Goal: Information Seeking & Learning: Learn about a topic

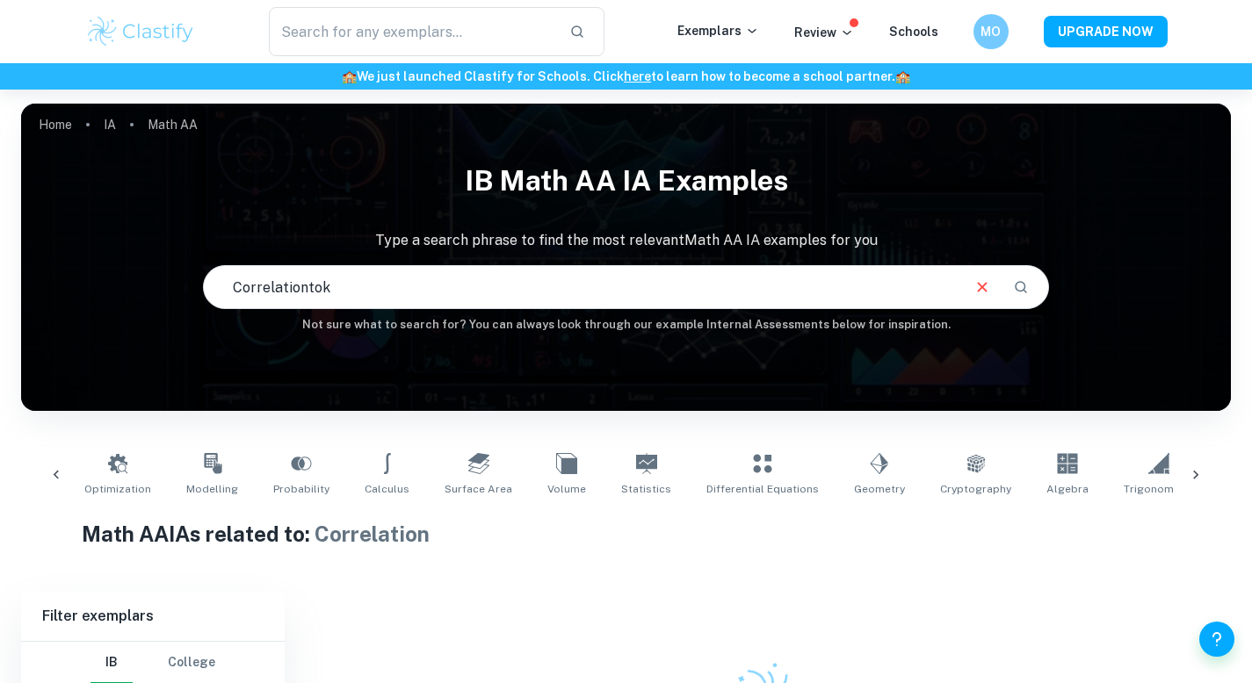
scroll to position [0, 289]
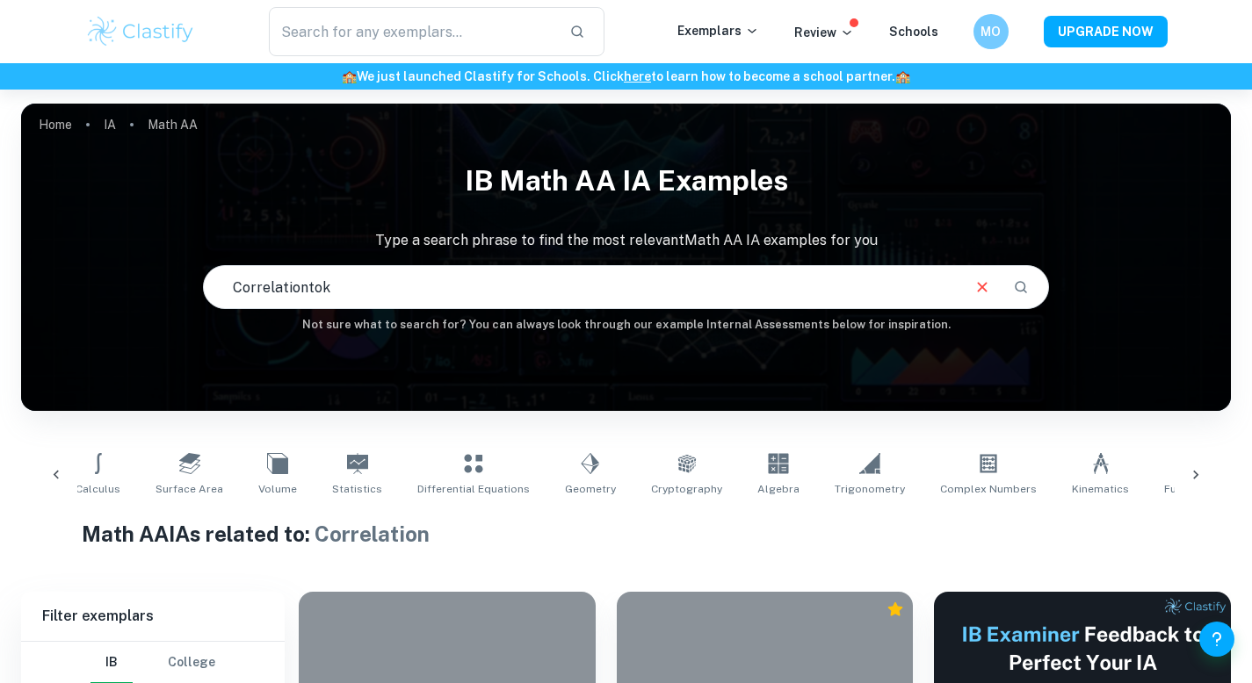
type input "Correlationtok"
click at [975, 287] on icon "Clear" at bounding box center [981, 287] width 19 height 19
click at [975, 287] on input "Correlationtok" at bounding box center [602, 287] width 796 height 49
type input "TOK essay"
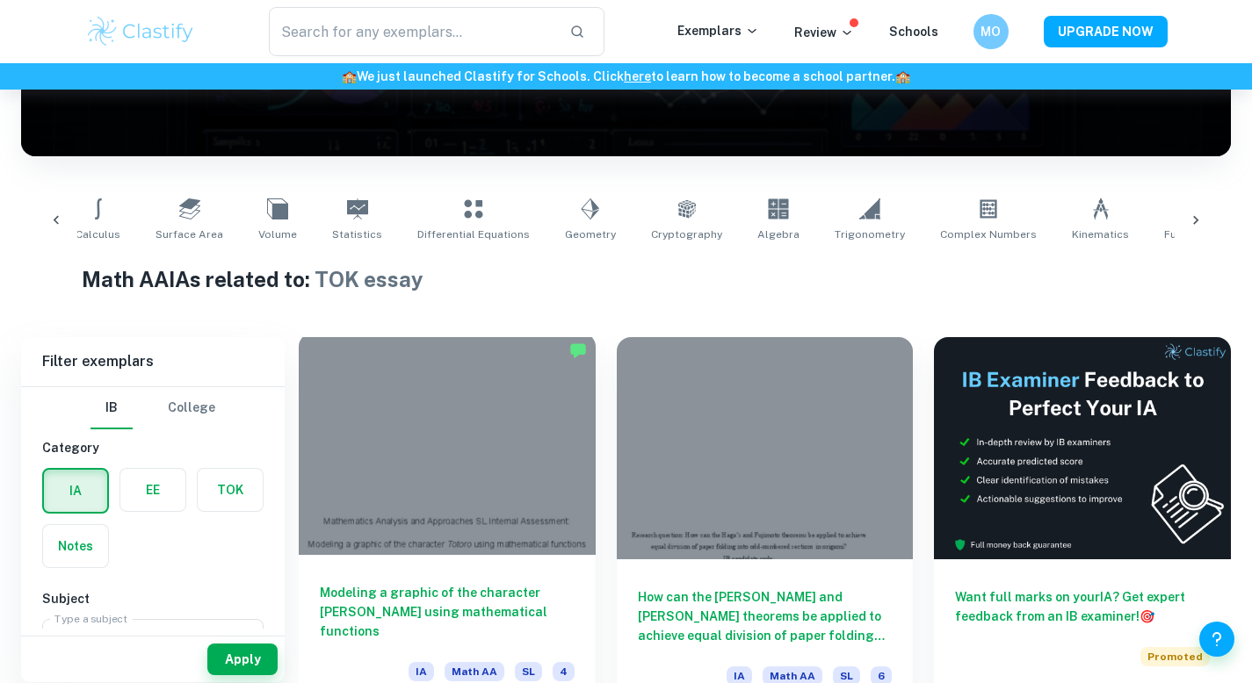
scroll to position [264, 0]
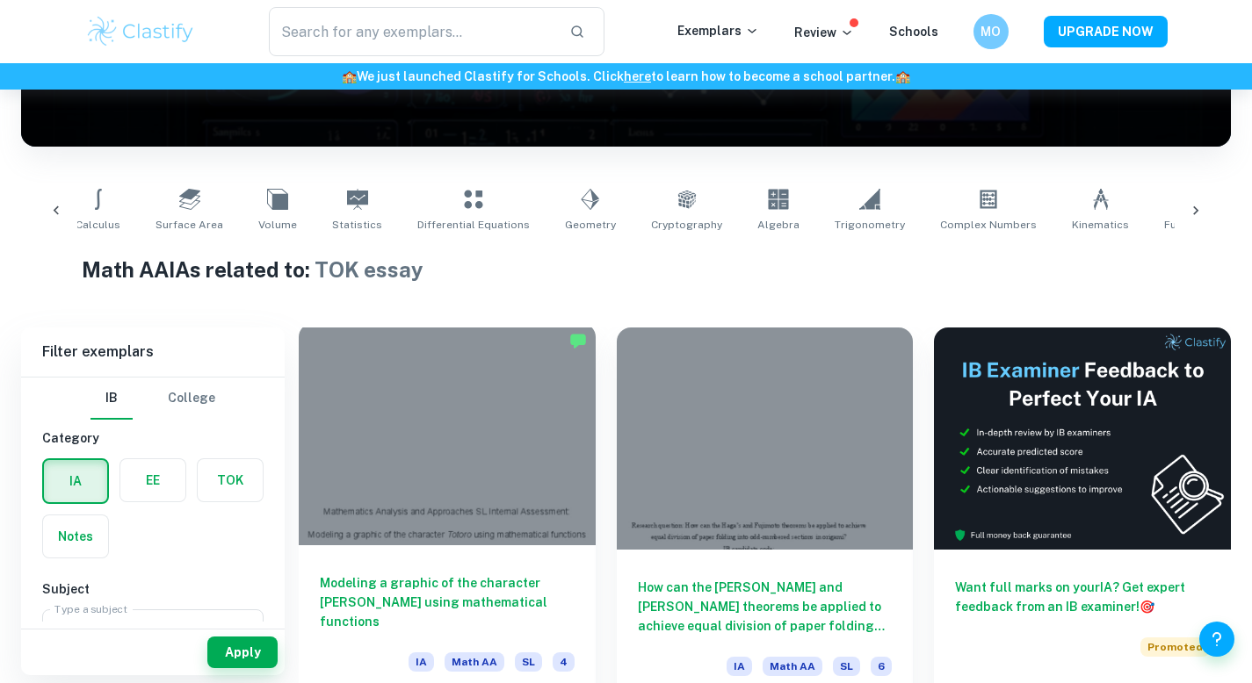
click at [484, 488] on div at bounding box center [447, 434] width 297 height 222
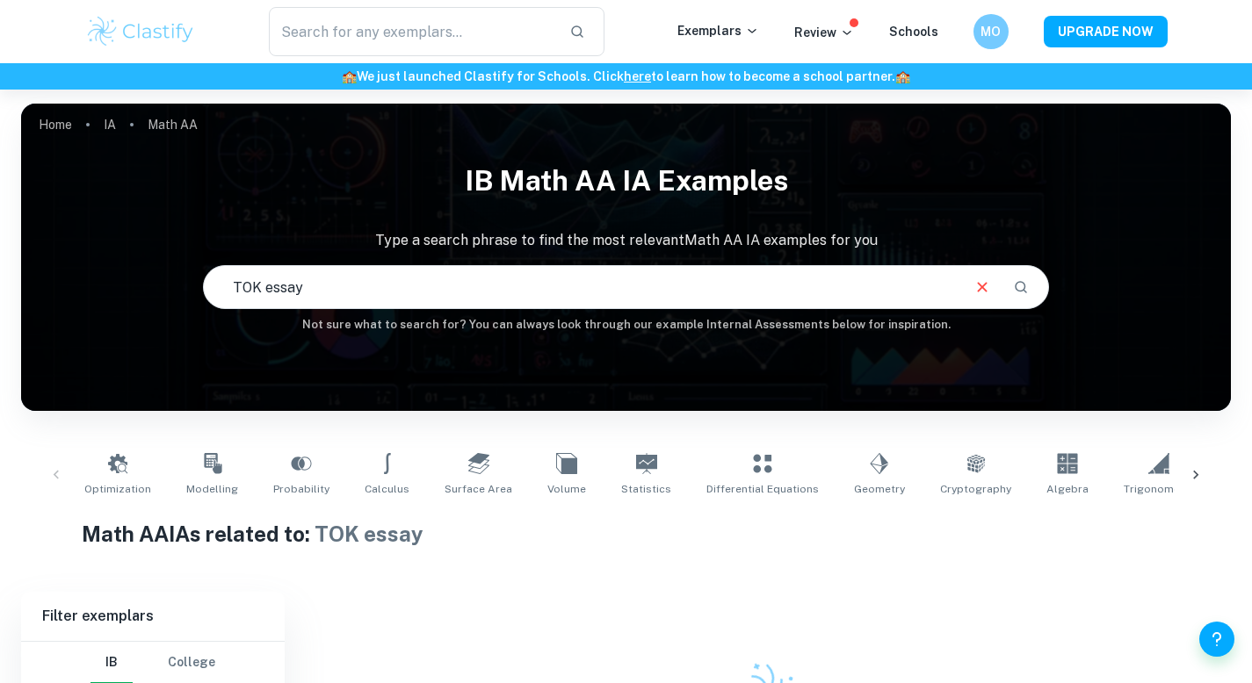
click at [482, 287] on input "TOK essay" at bounding box center [581, 287] width 755 height 49
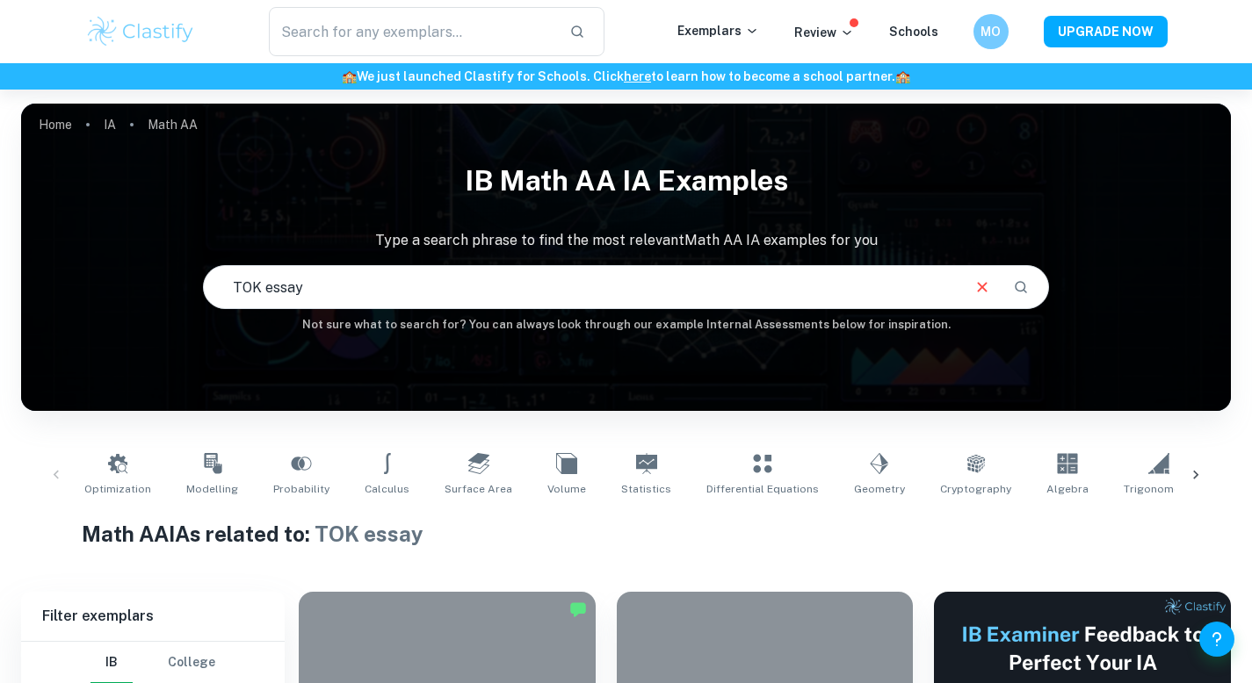
click at [482, 287] on input "TOK essay" at bounding box center [581, 287] width 755 height 49
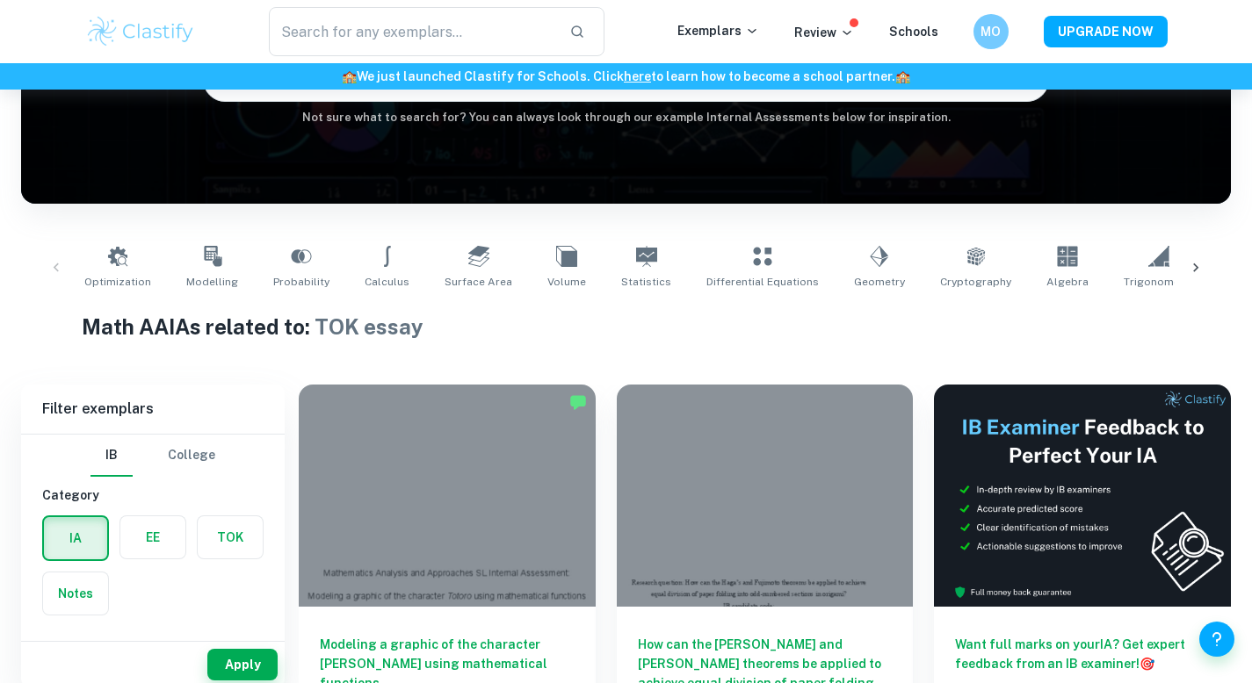
scroll to position [225, 0]
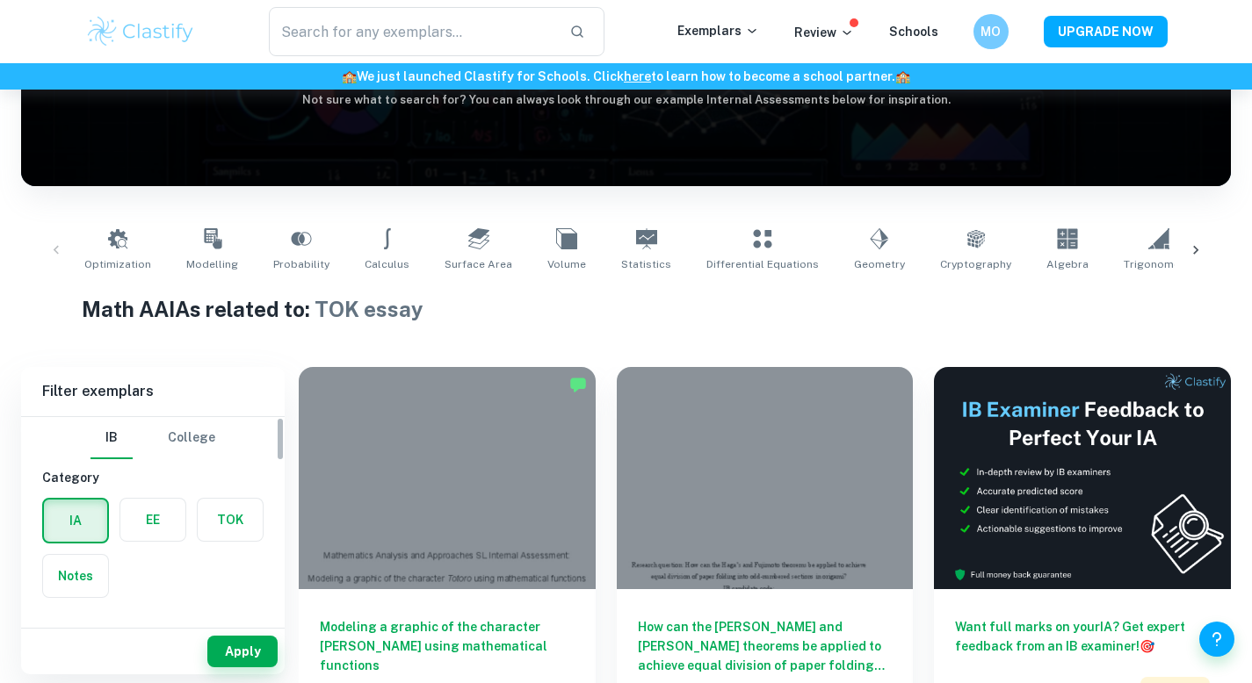
click at [218, 527] on label "button" at bounding box center [230, 520] width 65 height 42
click at [0, 0] on input "radio" at bounding box center [0, 0] width 0 height 0
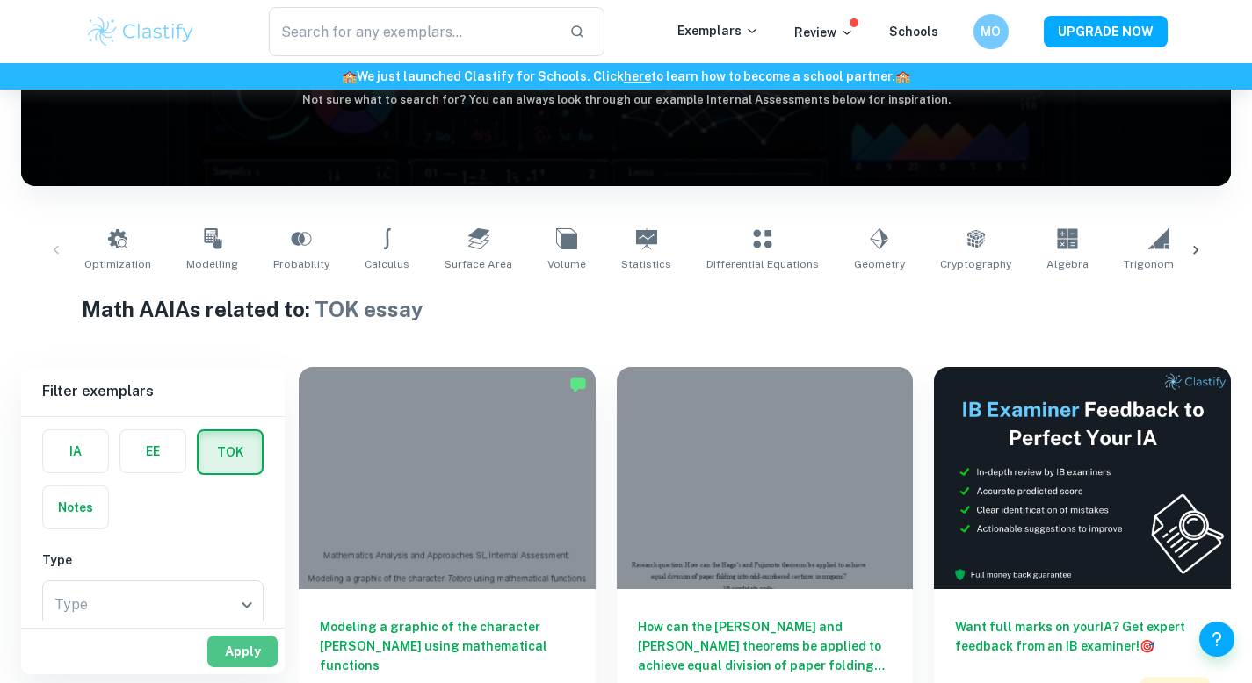
click at [228, 649] on button "Apply" at bounding box center [242, 652] width 70 height 32
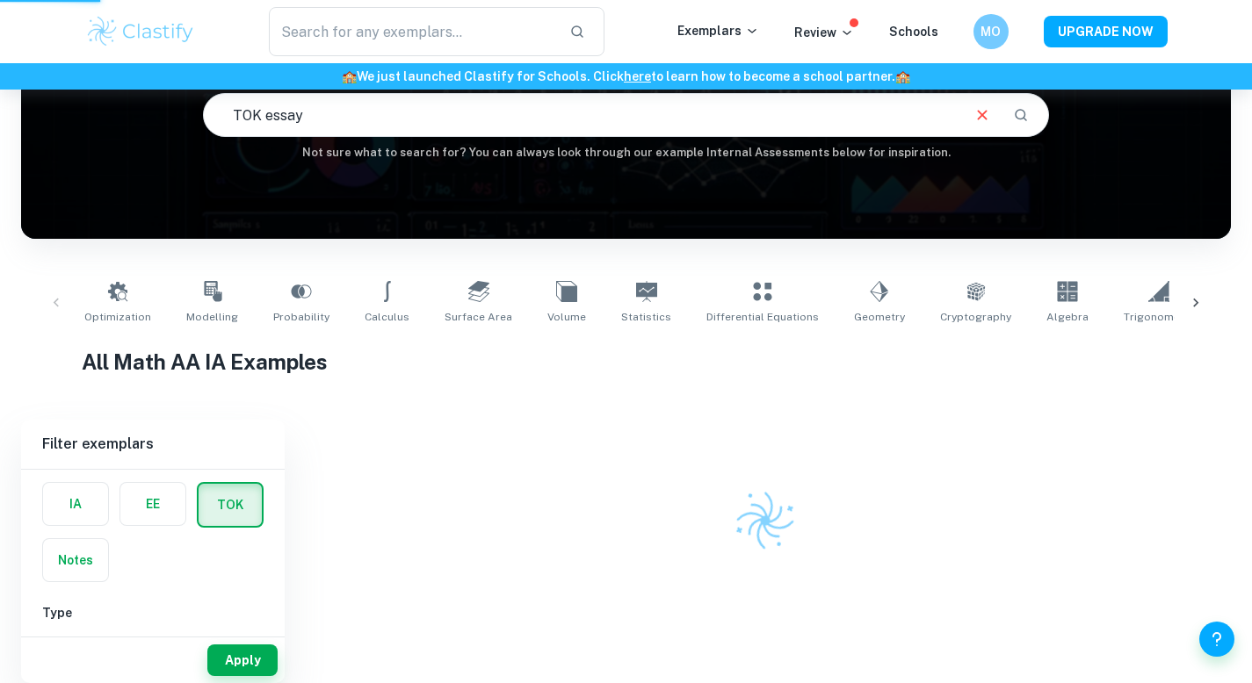
scroll to position [172, 0]
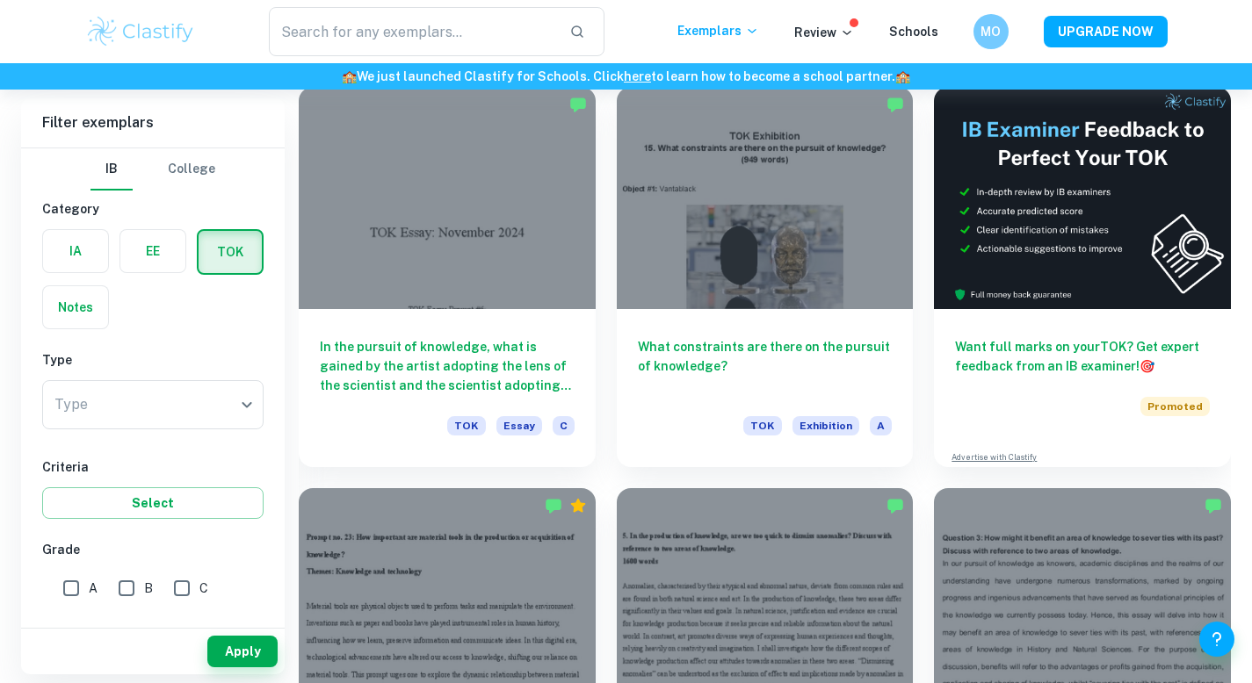
scroll to position [401, 0]
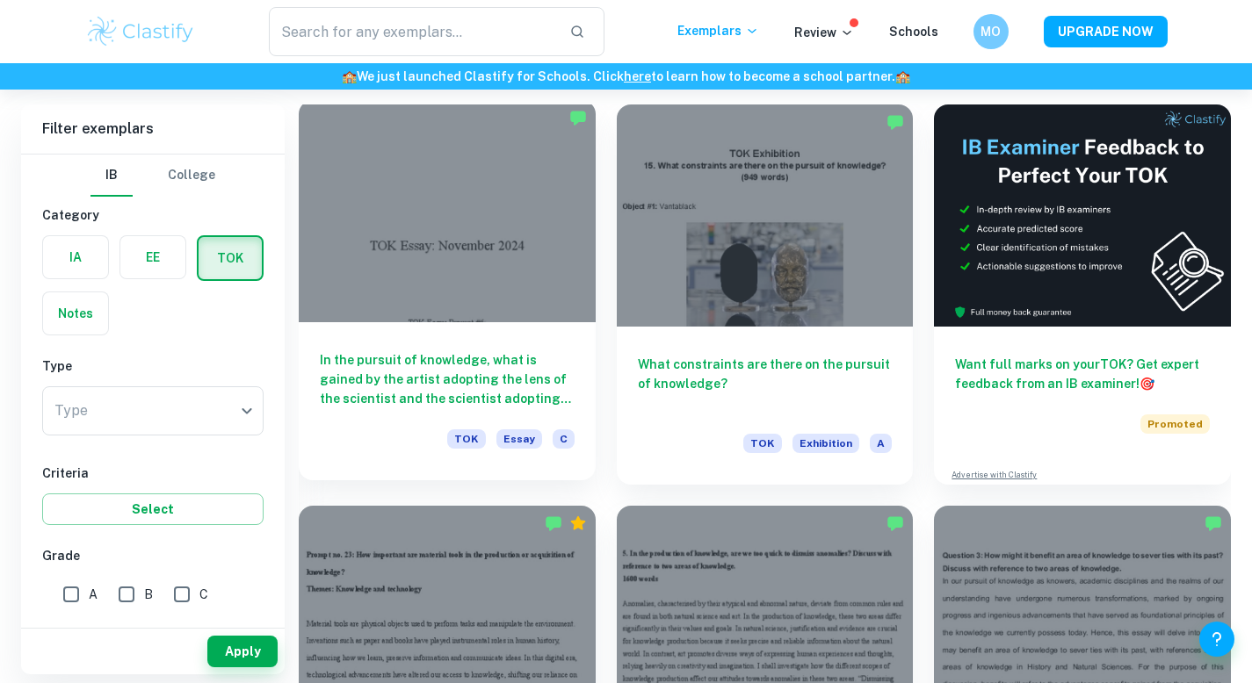
click at [524, 267] on div at bounding box center [447, 211] width 297 height 222
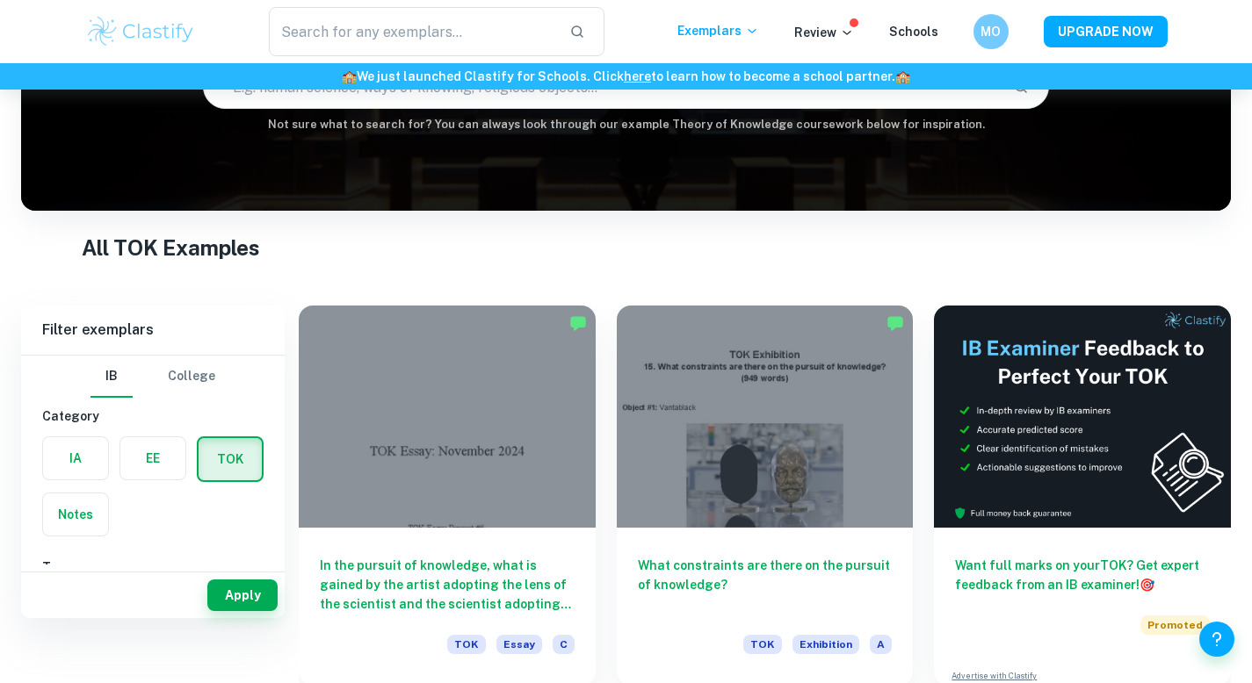
scroll to position [416, 0]
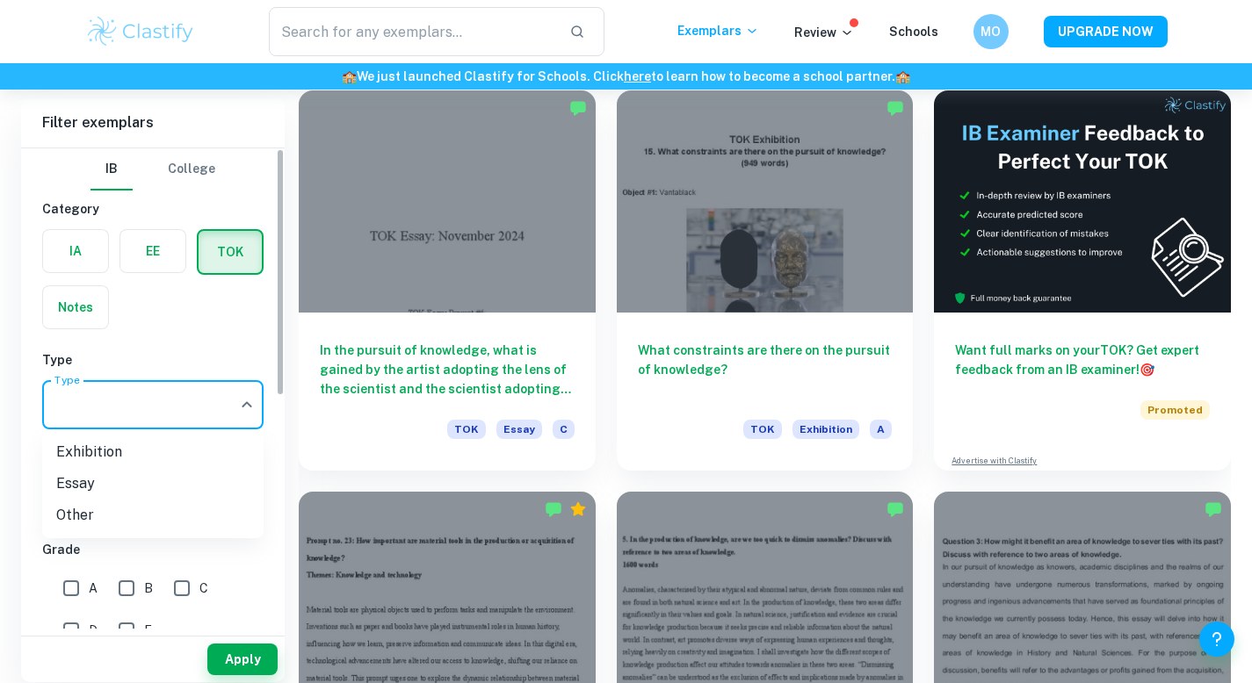
click at [187, 358] on body "We value your privacy We use cookies to enhance your browsing experience, serve…" at bounding box center [626, 15] width 1252 height 683
click at [179, 336] on div at bounding box center [626, 341] width 1252 height 683
click at [177, 430] on div "Type ​ Type" at bounding box center [152, 408] width 221 height 56
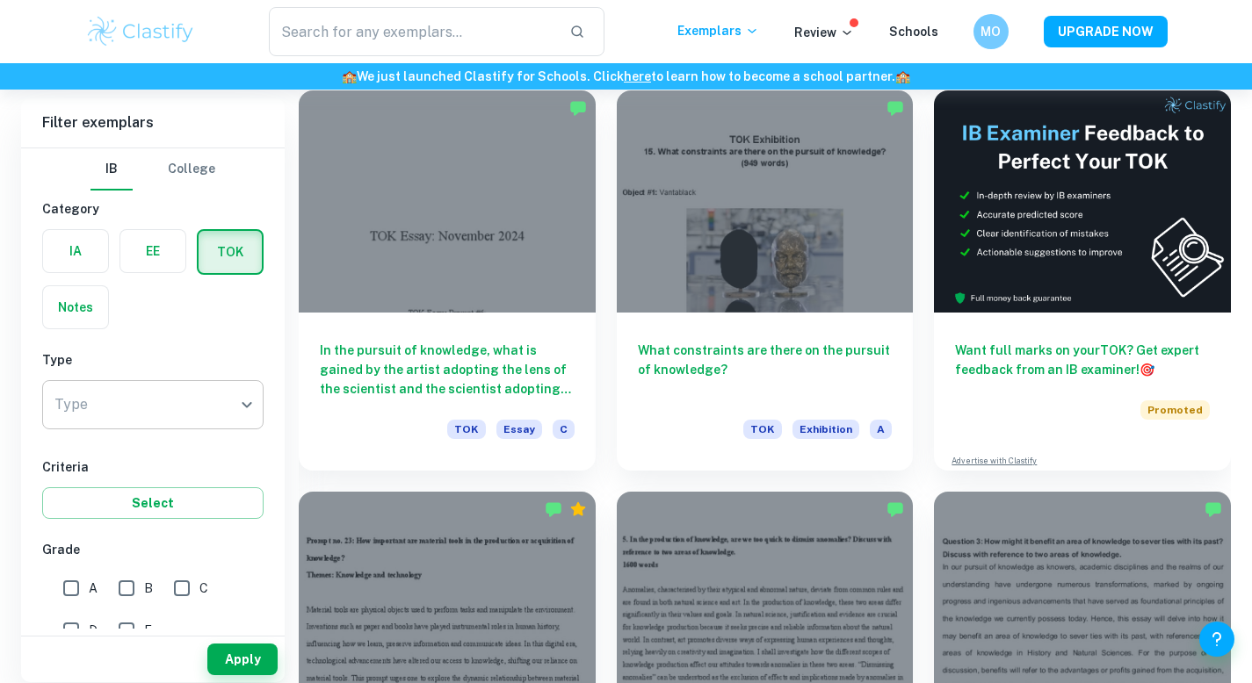
click at [168, 358] on body "We value your privacy We use cookies to enhance your browsing experience, serve…" at bounding box center [626, 15] width 1252 height 683
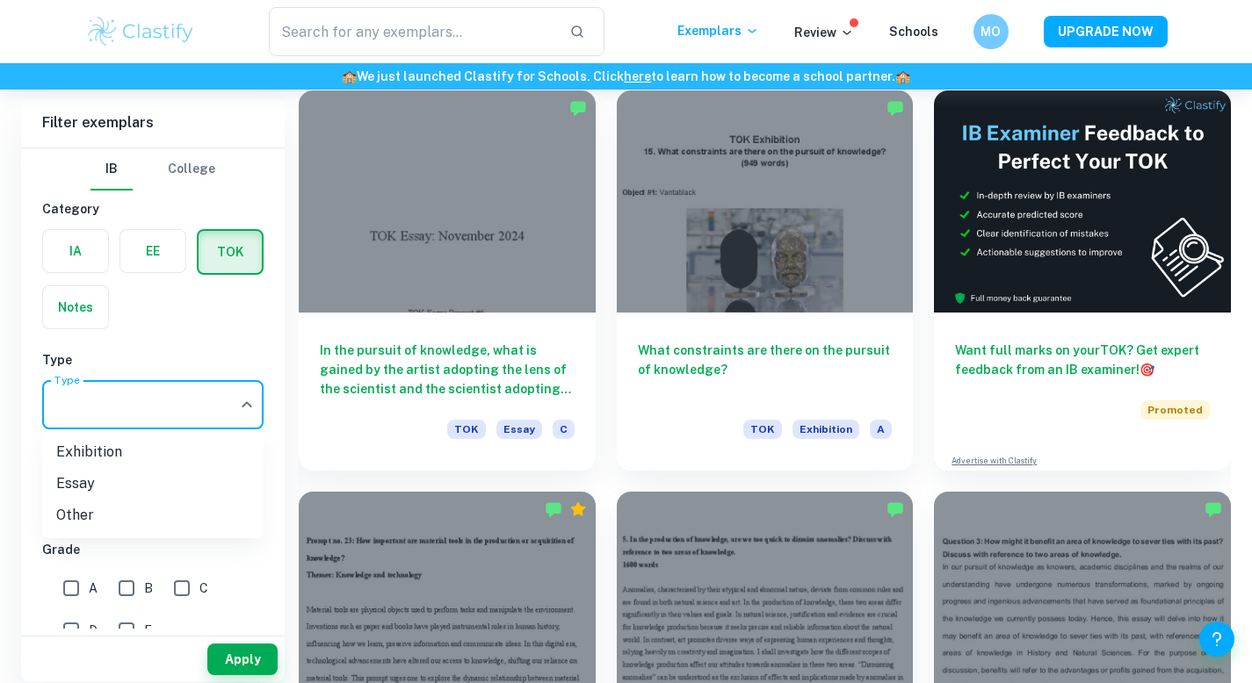
click at [148, 490] on li "Essay" at bounding box center [152, 484] width 221 height 32
type input "Essay"
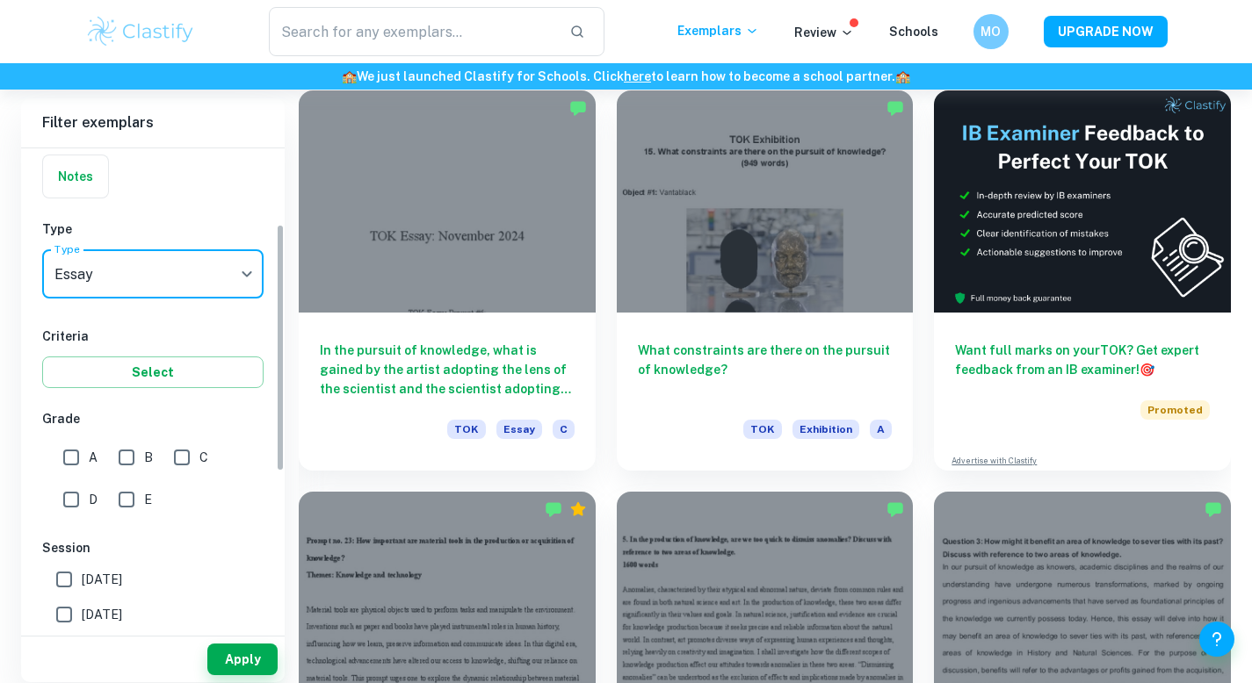
scroll to position [148, 0]
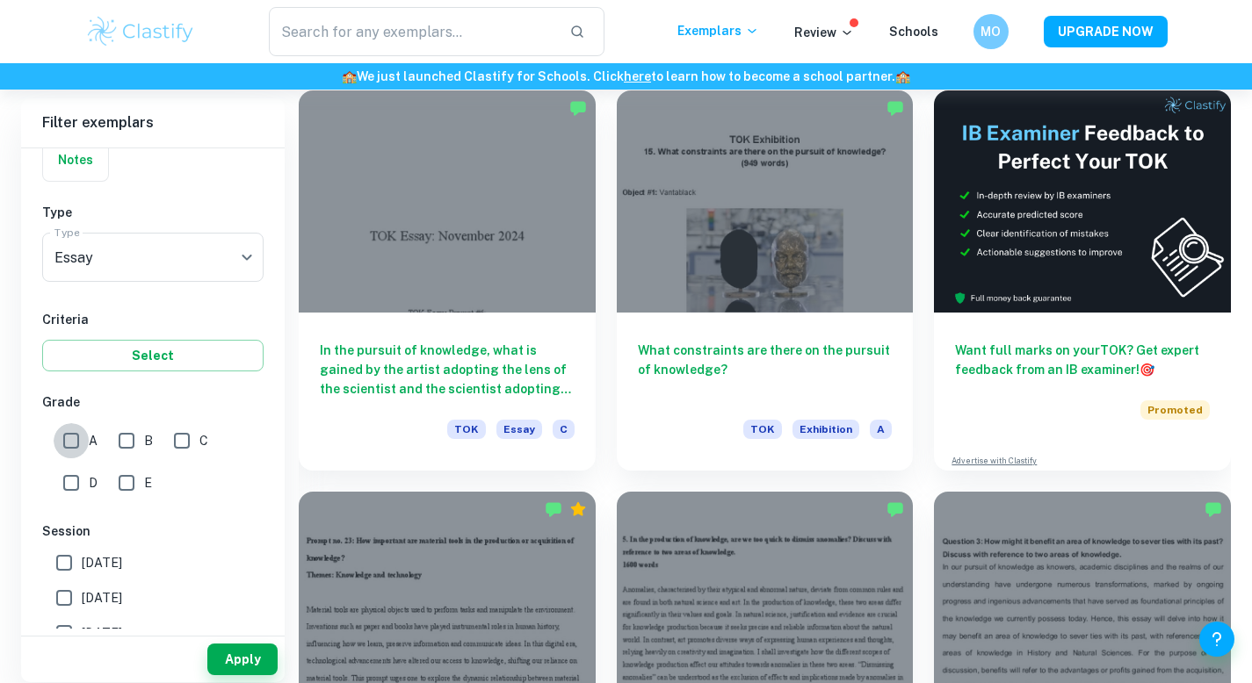
click at [74, 437] on input "A" at bounding box center [71, 440] width 35 height 35
checkbox input "true"
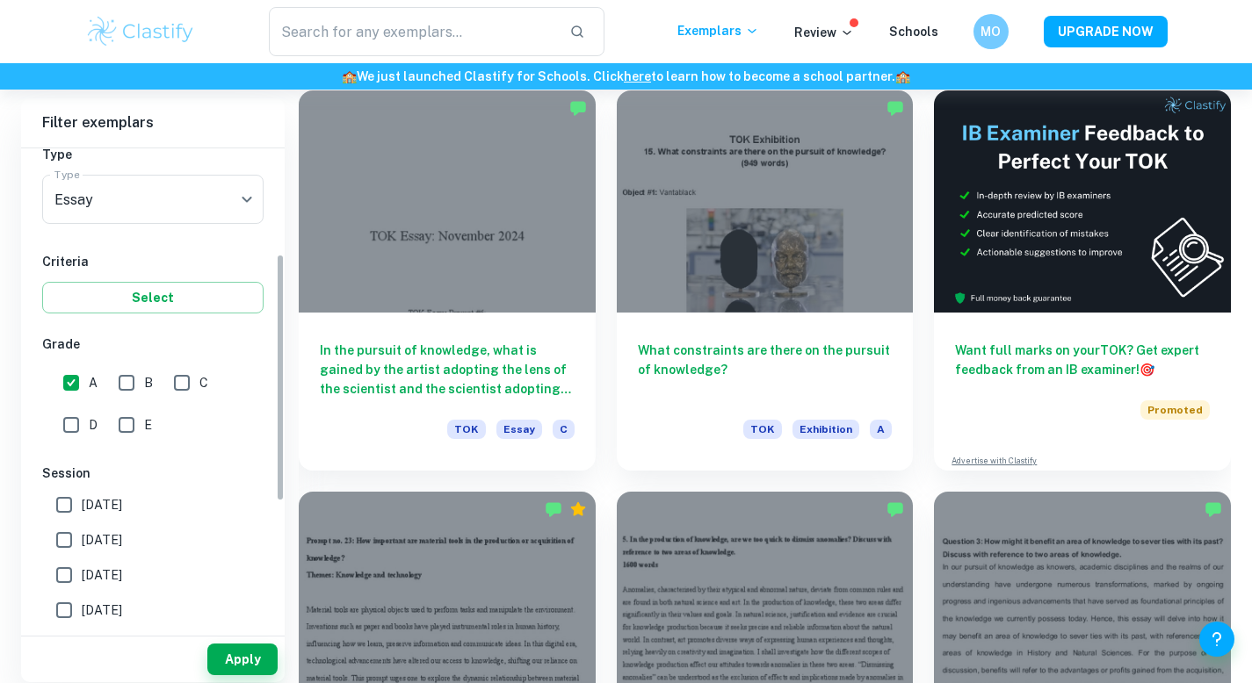
click at [122, 531] on span "[DATE]" at bounding box center [102, 540] width 40 height 19
click at [82, 531] on input "[DATE]" at bounding box center [64, 540] width 35 height 35
checkbox input "true"
click at [122, 510] on span "[DATE]" at bounding box center [102, 504] width 40 height 19
click at [82, 510] on input "[DATE]" at bounding box center [64, 505] width 35 height 35
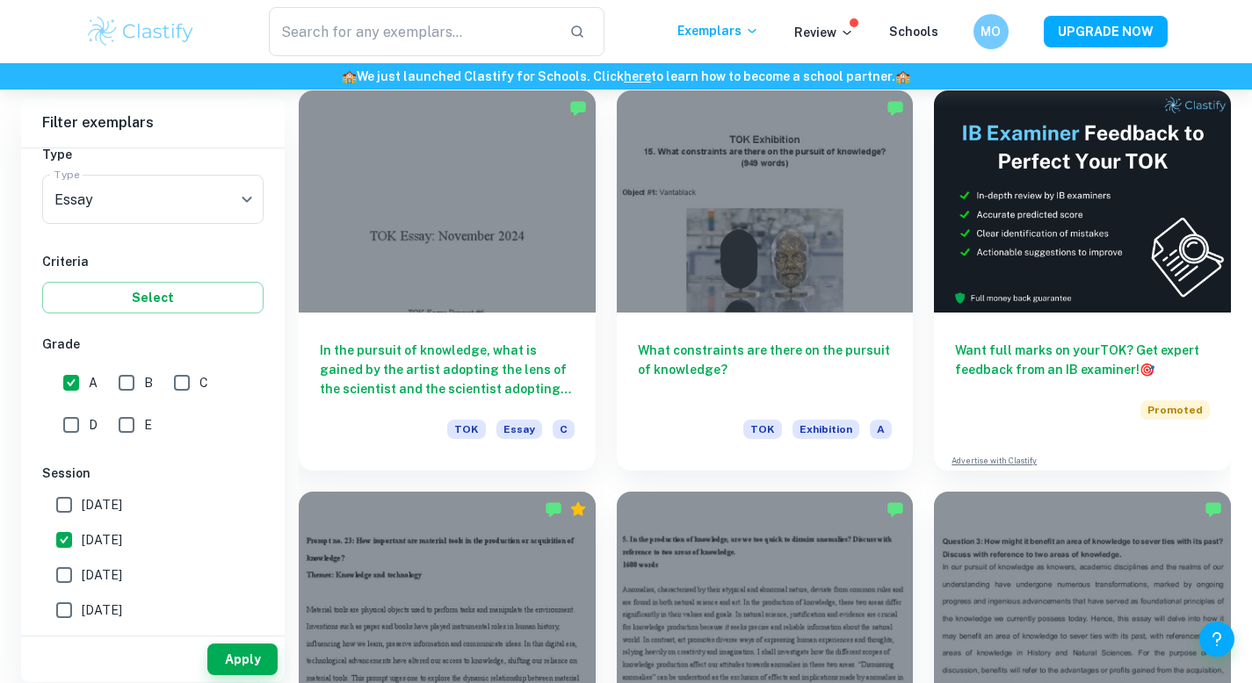
checkbox input "true"
click at [226, 657] on button "Apply" at bounding box center [242, 660] width 70 height 32
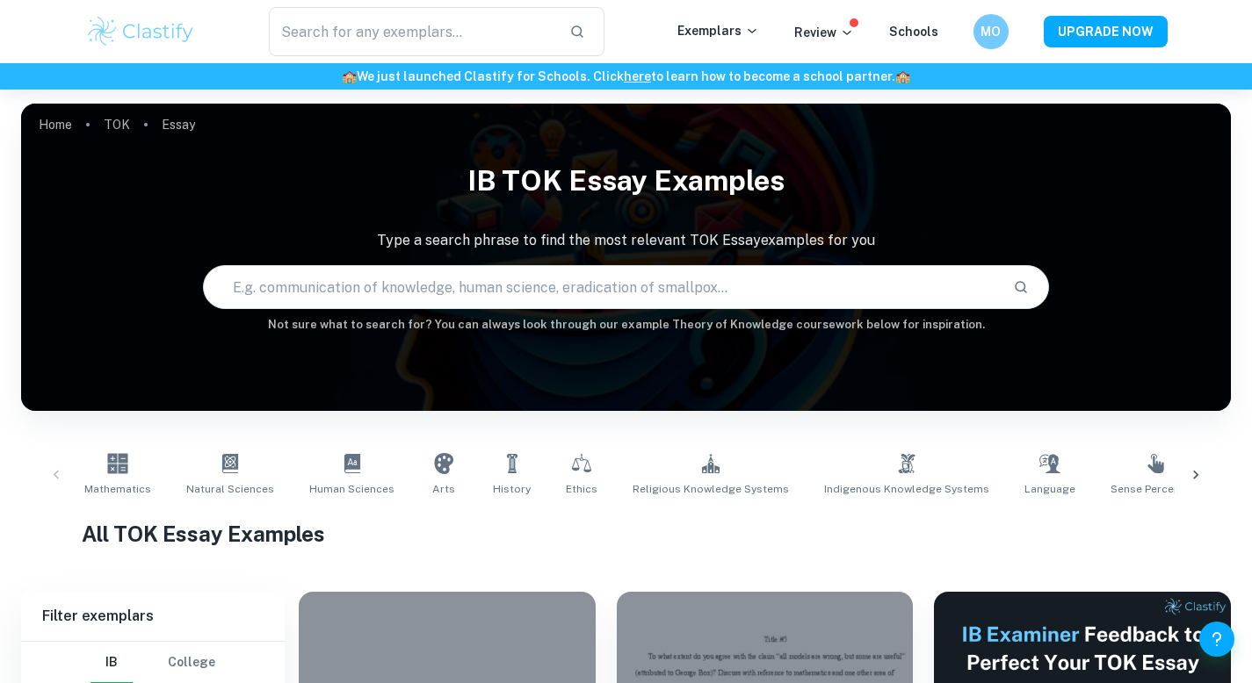
scroll to position [584, 0]
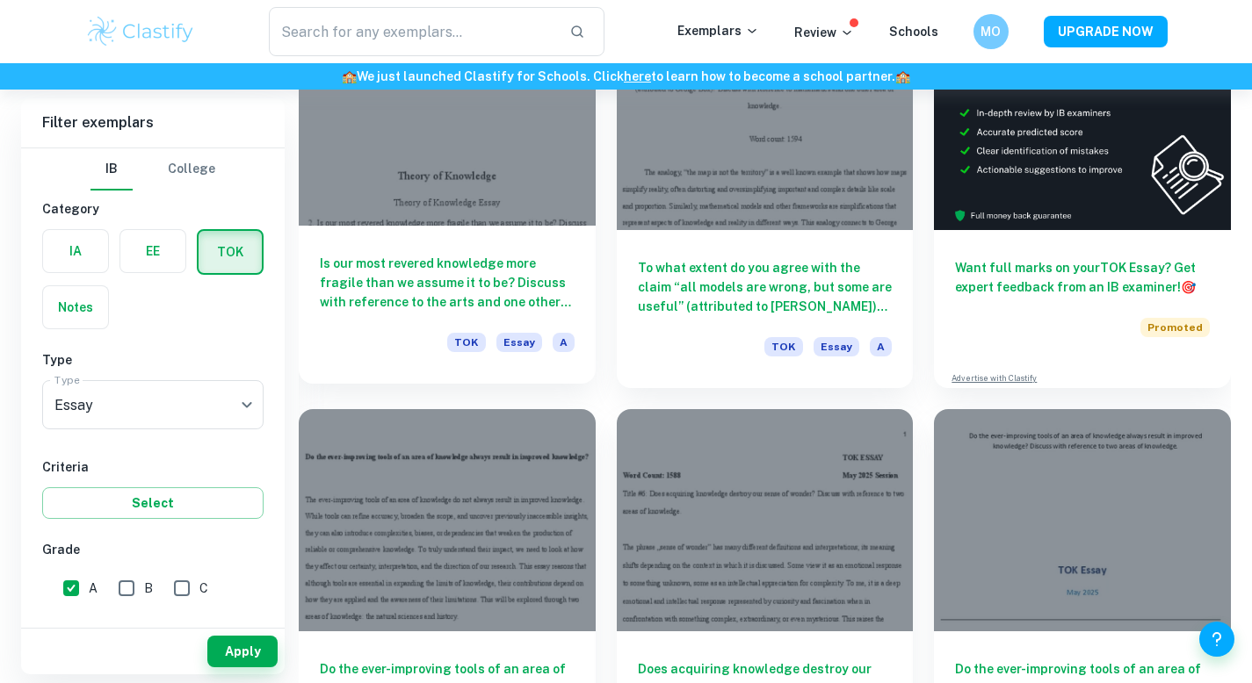
click at [455, 165] on div at bounding box center [447, 115] width 297 height 222
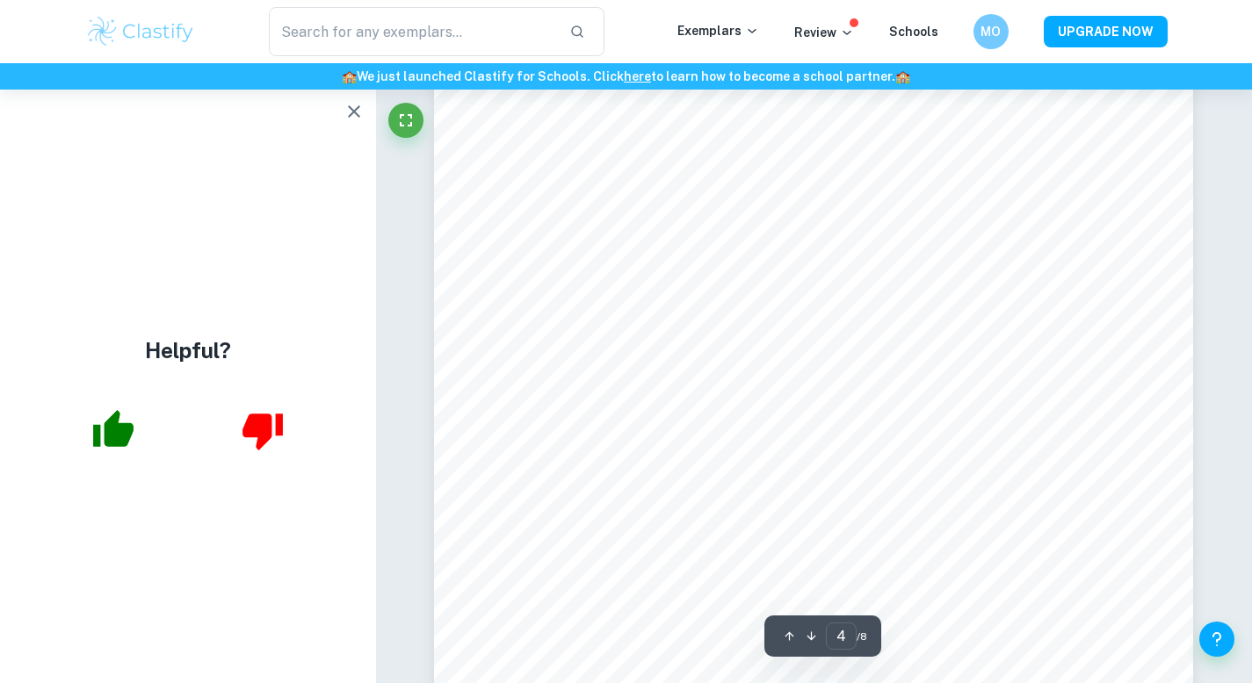
scroll to position [3704, 0]
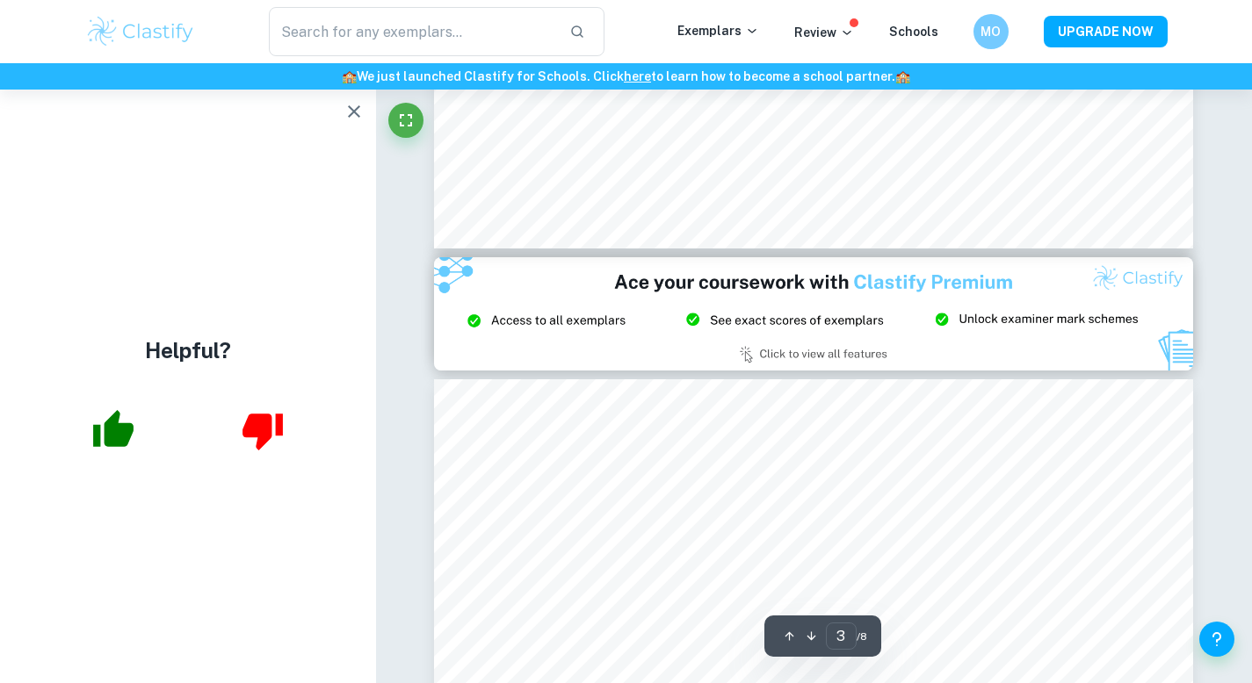
type input "2"
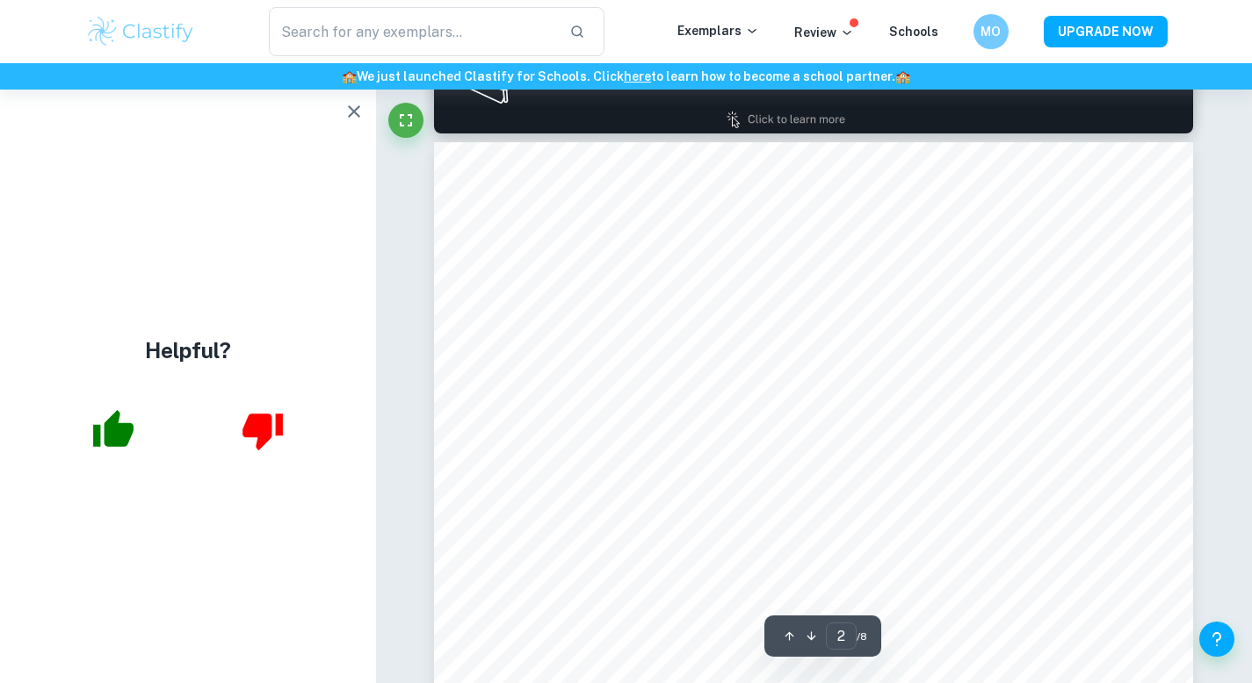
scroll to position [1172, 0]
